Goal: Task Accomplishment & Management: Manage account settings

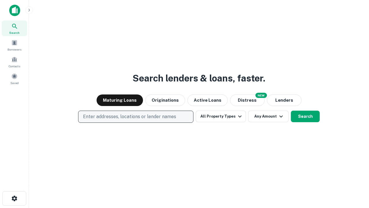
click at [135, 116] on p "Enter addresses, locations or lender names" at bounding box center [129, 116] width 93 height 7
type input "**********"
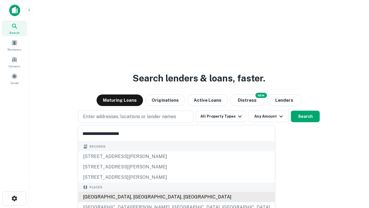
click at [138, 197] on div "[GEOGRAPHIC_DATA], [GEOGRAPHIC_DATA], [GEOGRAPHIC_DATA]" at bounding box center [176, 196] width 196 height 10
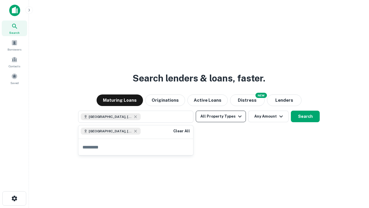
click at [221, 116] on button "All Property Types" at bounding box center [221, 116] width 50 height 12
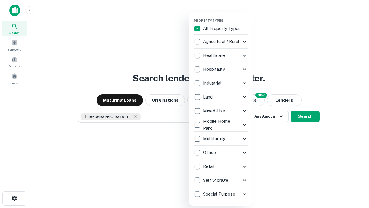
click at [225, 17] on button "button" at bounding box center [225, 17] width 63 height 0
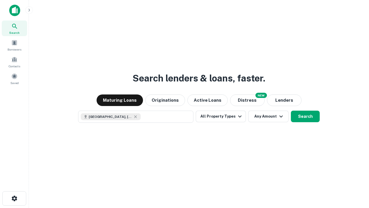
scroll to position [9, 0]
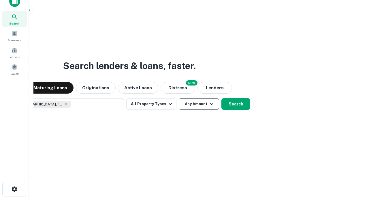
click at [179, 98] on button "Any Amount" at bounding box center [199, 104] width 40 height 12
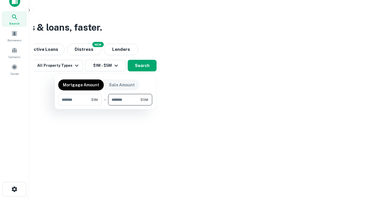
type input "*******"
click at [105, 105] on button "button" at bounding box center [105, 105] width 94 height 0
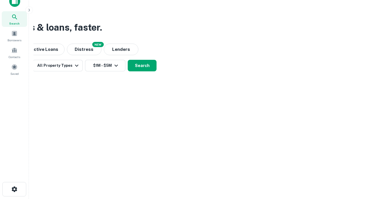
scroll to position [9, 0]
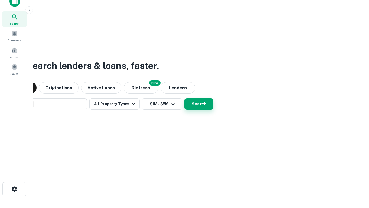
click at [184, 98] on button "Search" at bounding box center [198, 104] width 29 height 12
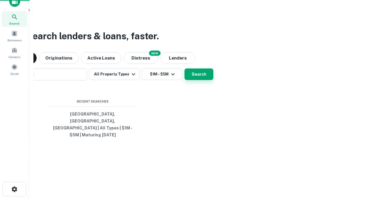
scroll to position [19, 163]
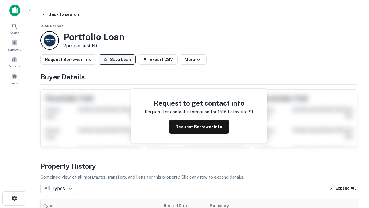
click at [117, 59] on button "Save Loan" at bounding box center [117, 59] width 37 height 10
click at [118, 59] on button "Loan Saved" at bounding box center [119, 59] width 40 height 10
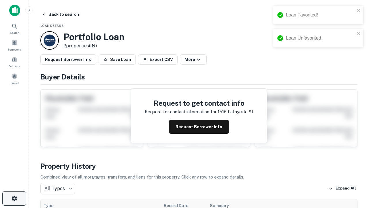
click at [14, 198] on icon "button" at bounding box center [14, 198] width 7 height 7
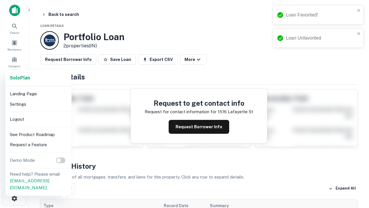
click at [38, 119] on li "Logout" at bounding box center [38, 119] width 62 height 10
